Goal: Task Accomplishment & Management: Complete application form

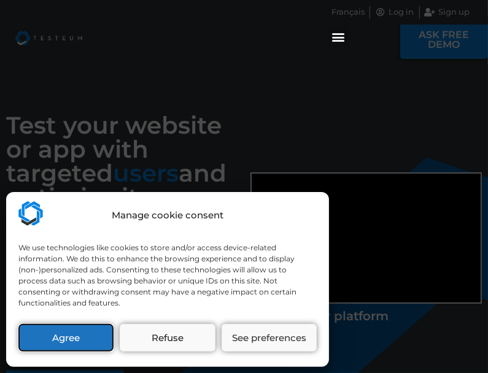
click at [70, 333] on button "Agree" at bounding box center [65, 338] width 95 height 28
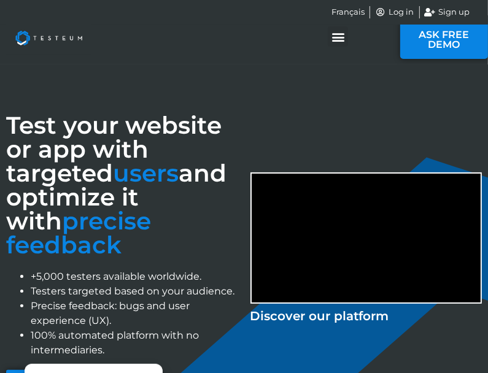
click at [343, 43] on icon "Menu Toggle" at bounding box center [338, 37] width 14 height 14
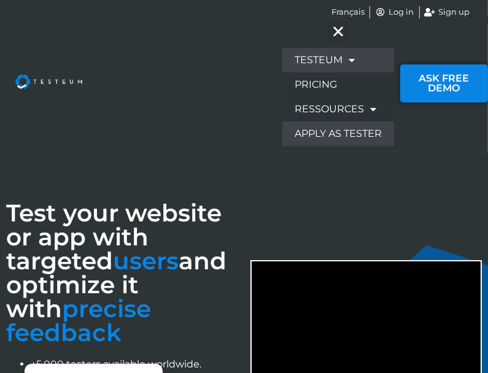
click at [358, 132] on link "Apply as tester" at bounding box center [338, 134] width 112 height 25
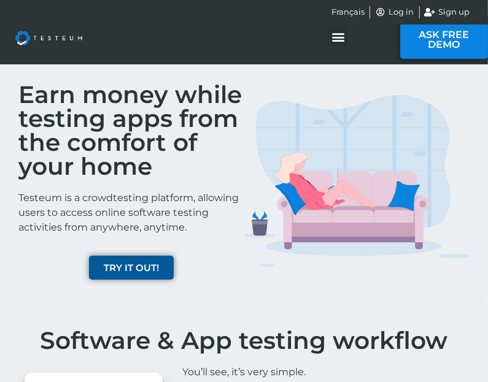
click at [130, 272] on span "TRY IT OUT!" at bounding box center [131, 267] width 55 height 9
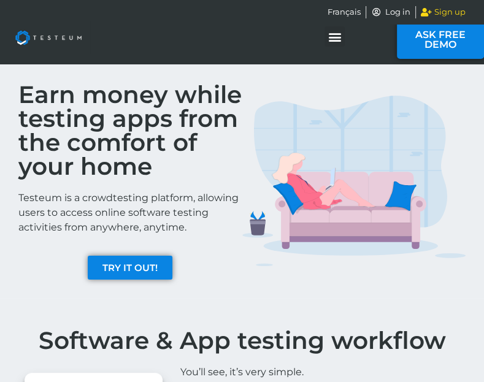
click at [437, 12] on span "Sign up" at bounding box center [448, 12] width 34 height 12
